Goal: Information Seeking & Learning: Learn about a topic

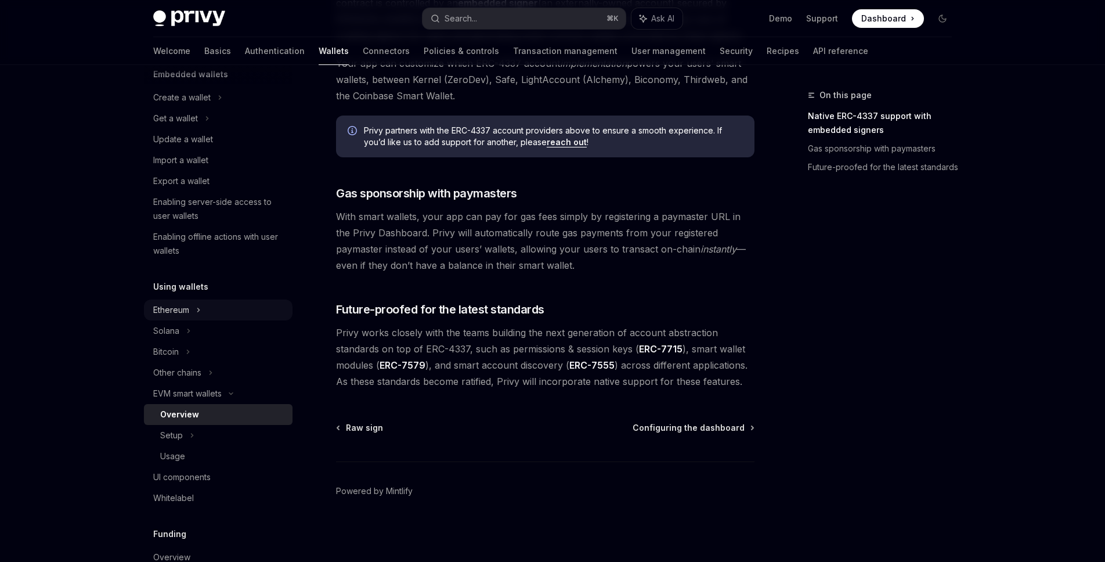
scroll to position [81, 0]
click at [215, 449] on link "Usage" at bounding box center [218, 457] width 149 height 21
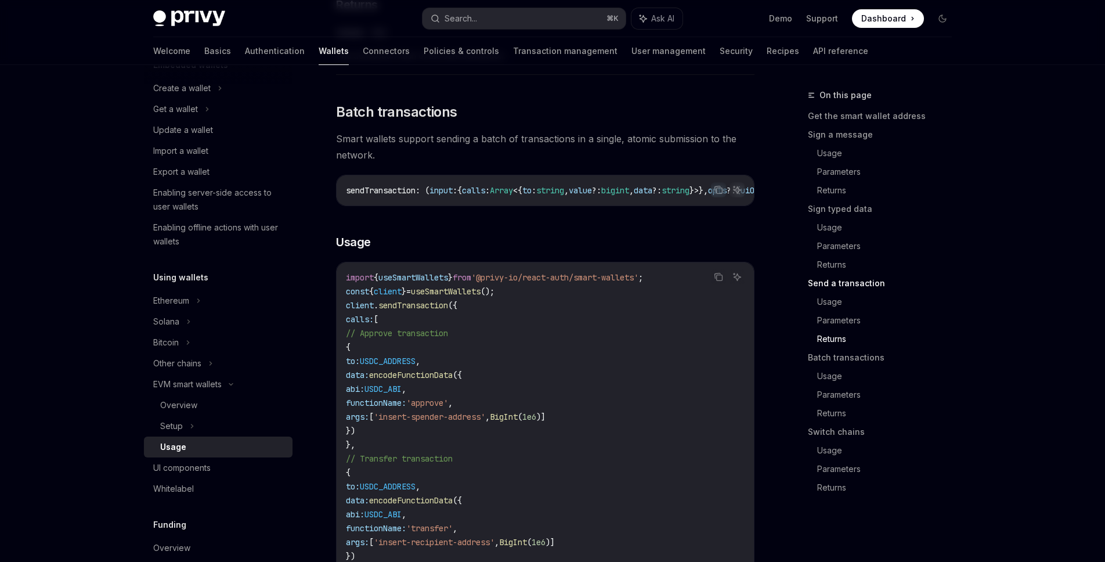
scroll to position [57, 0]
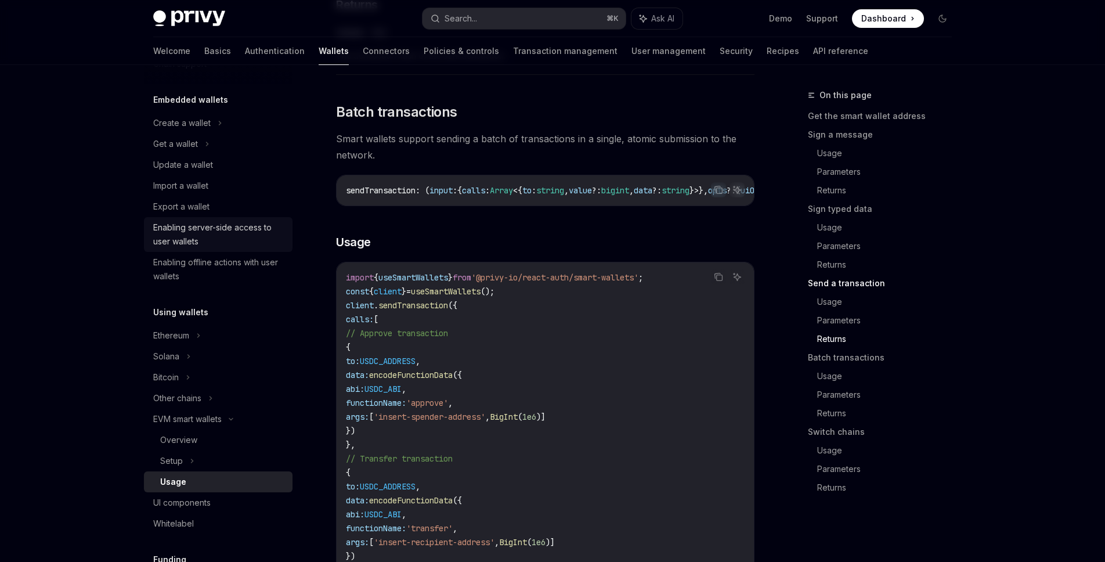
click at [268, 243] on div "Enabling server-side access to user wallets" at bounding box center [219, 235] width 132 height 28
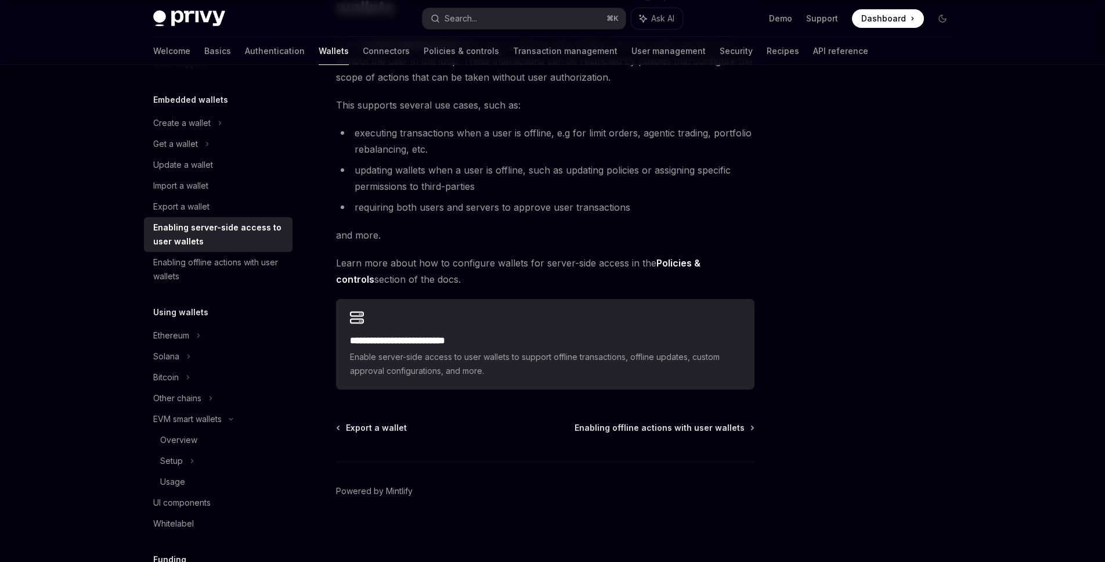
scroll to position [88, 0]
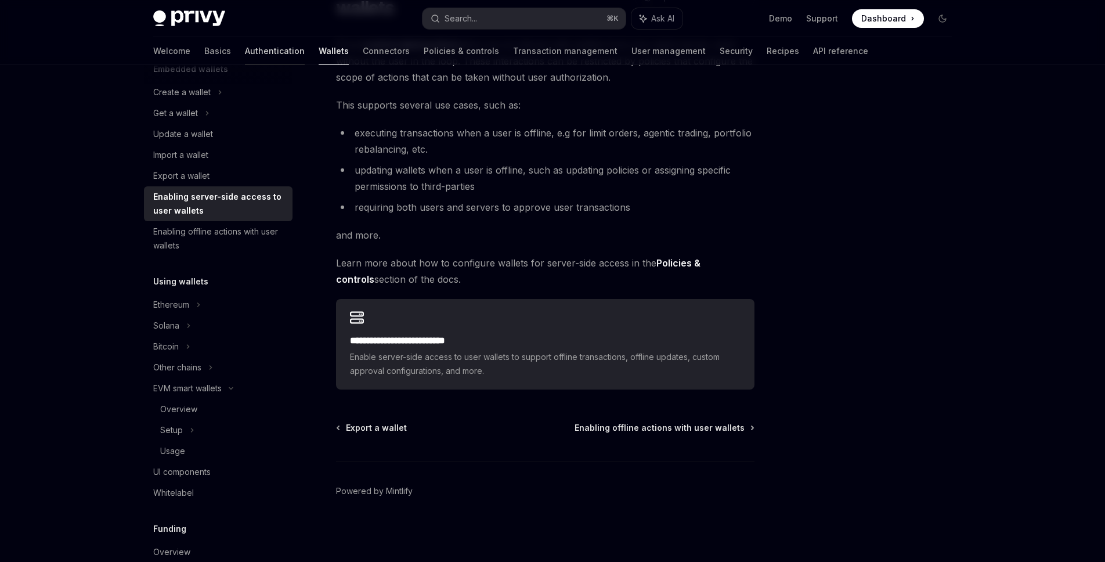
click at [245, 48] on link "Authentication" at bounding box center [275, 51] width 60 height 28
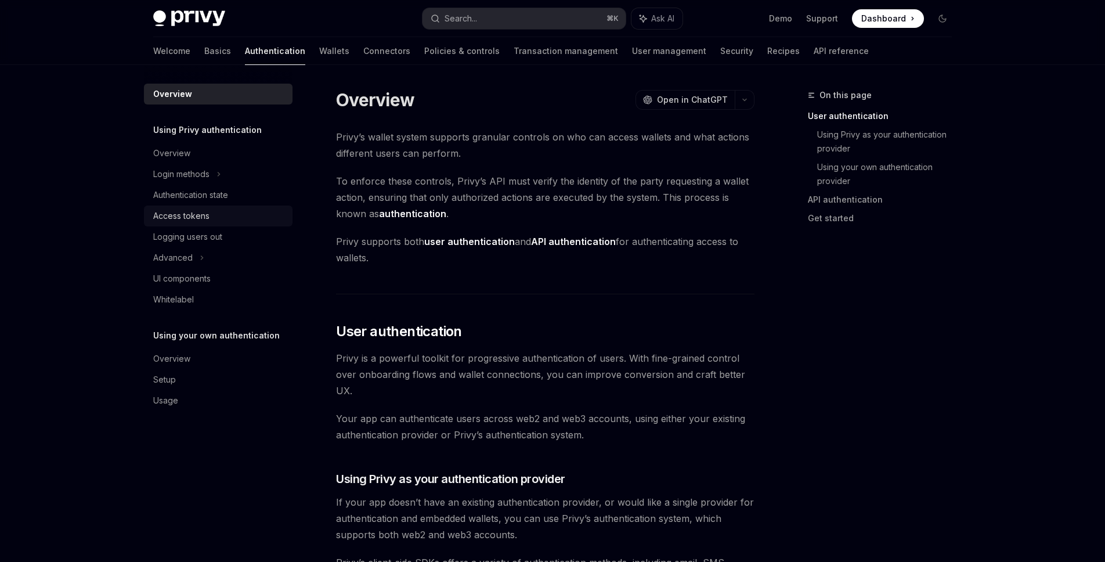
click at [210, 215] on div "Access tokens" at bounding box center [219, 216] width 132 height 14
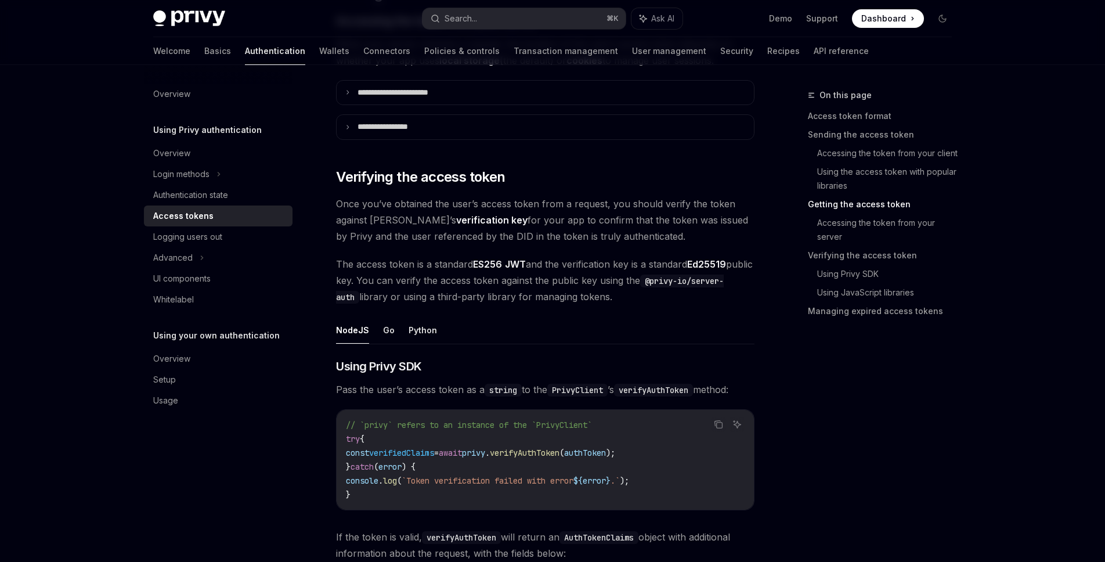
scroll to position [1645, 0]
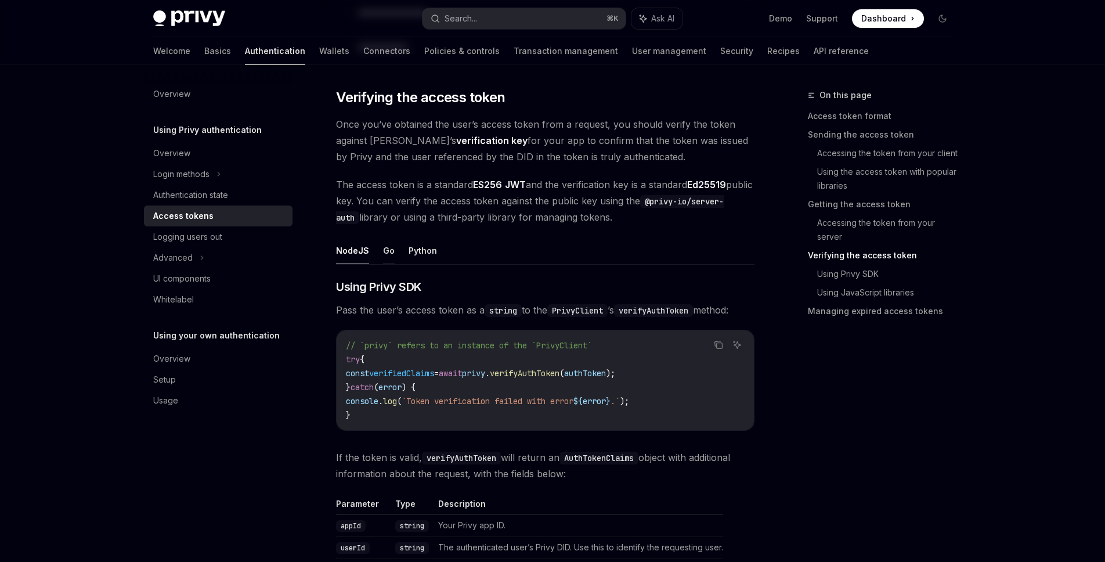
click at [390, 260] on button "Go" at bounding box center [389, 250] width 12 height 27
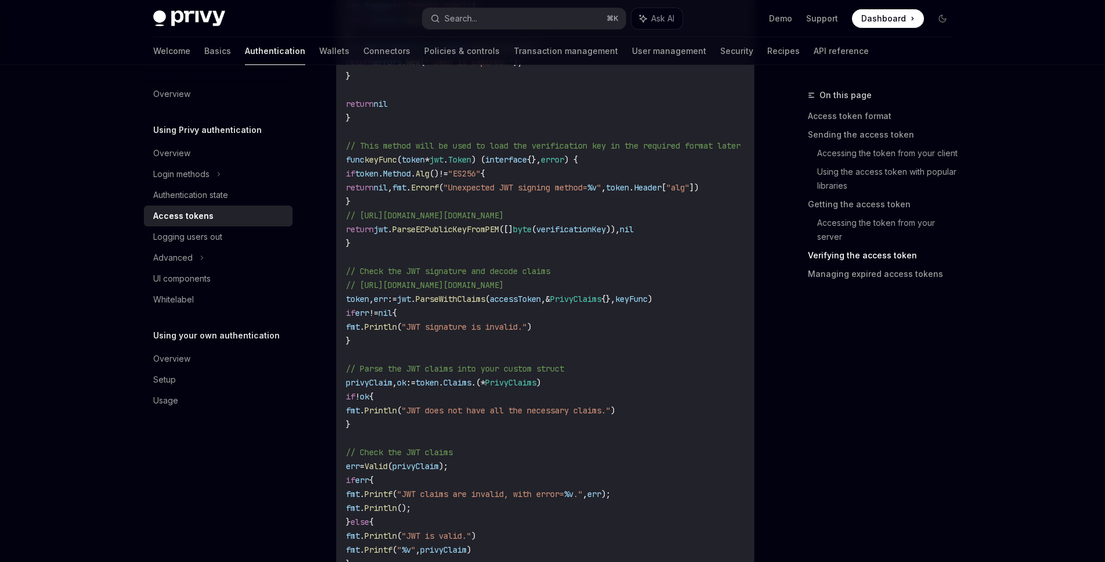
scroll to position [2123, 0]
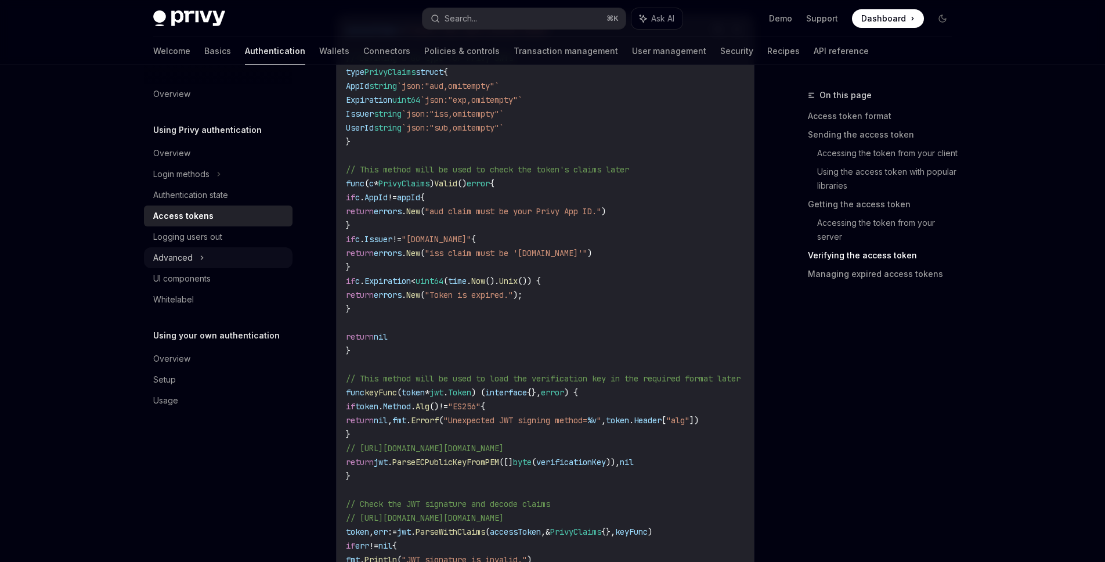
click at [204, 261] on div "Advanced" at bounding box center [218, 257] width 149 height 21
click at [206, 266] on div "Advanced" at bounding box center [218, 257] width 149 height 21
click at [204, 265] on div "Advanced" at bounding box center [218, 257] width 149 height 21
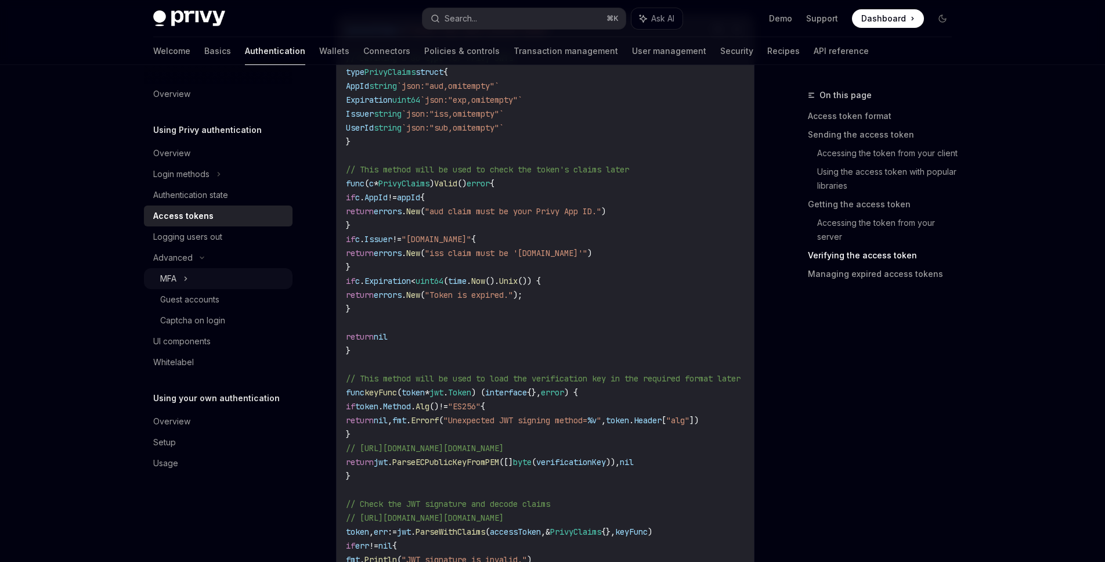
click at [183, 281] on div "MFA" at bounding box center [218, 278] width 149 height 21
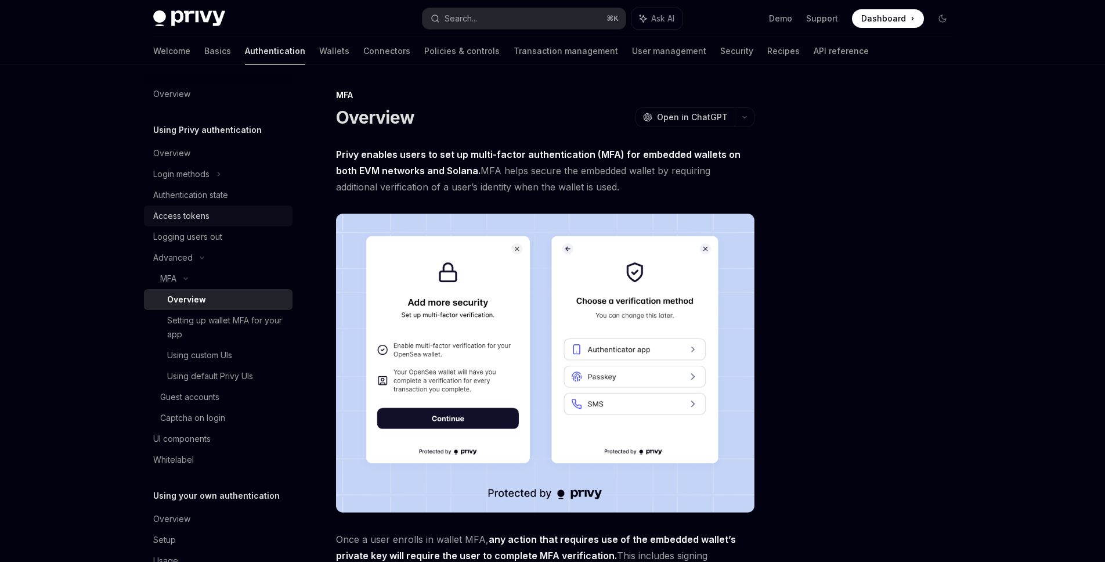
click at [204, 213] on div "Access tokens" at bounding box center [181, 216] width 56 height 14
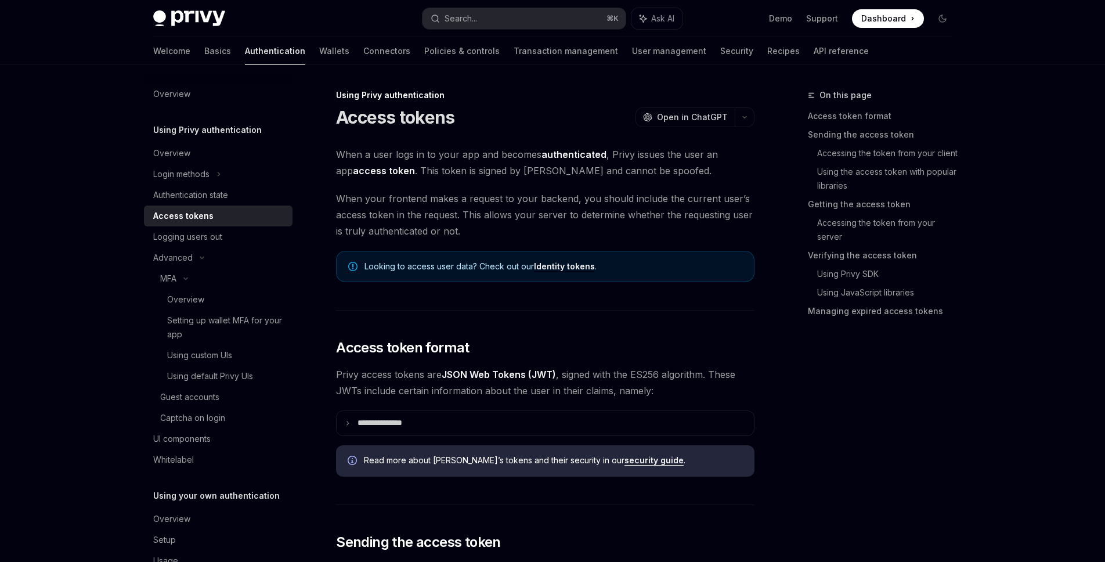
type textarea "*"
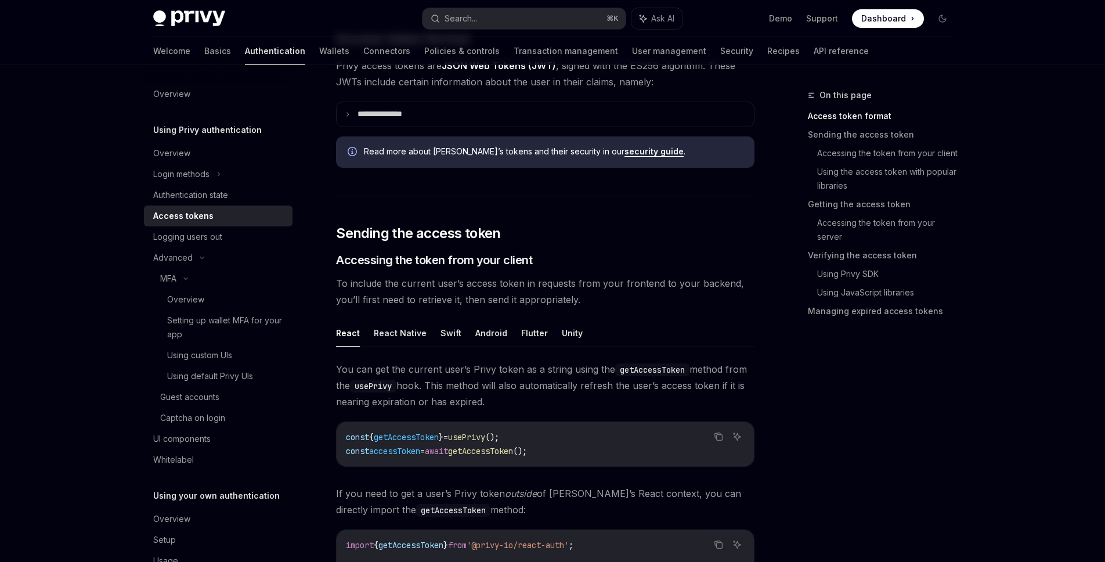
scroll to position [310, 0]
click at [482, 116] on summary "**********" at bounding box center [545, 113] width 417 height 24
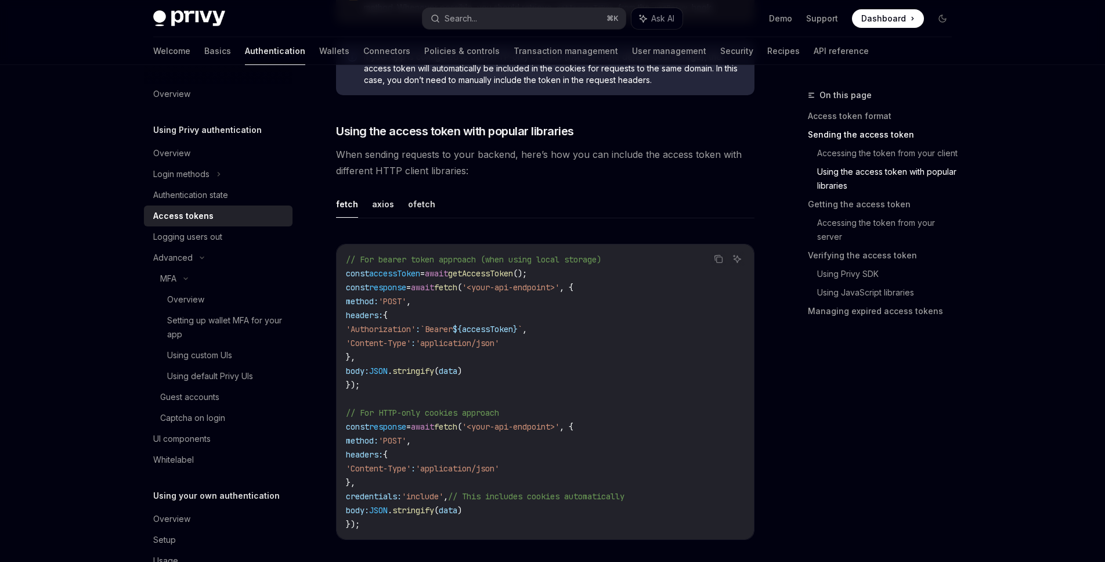
scroll to position [1323, 0]
